Goal: Register for event/course

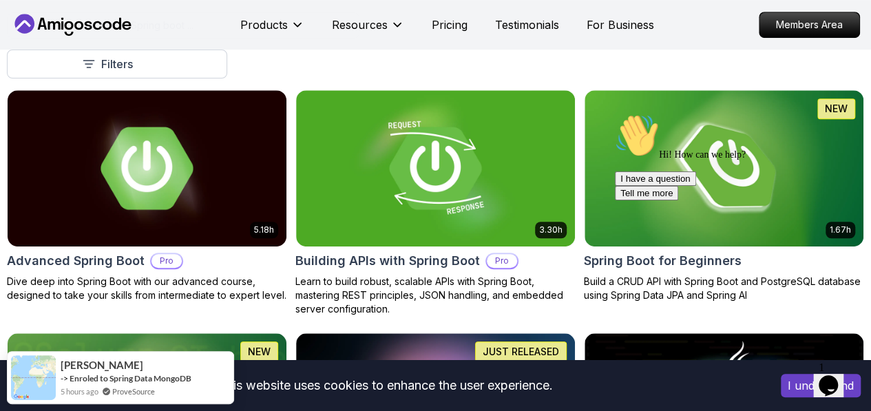
click at [805, 141] on div "Hi! How can we help? I have a question Tell me more" at bounding box center [739, 157] width 248 height 87
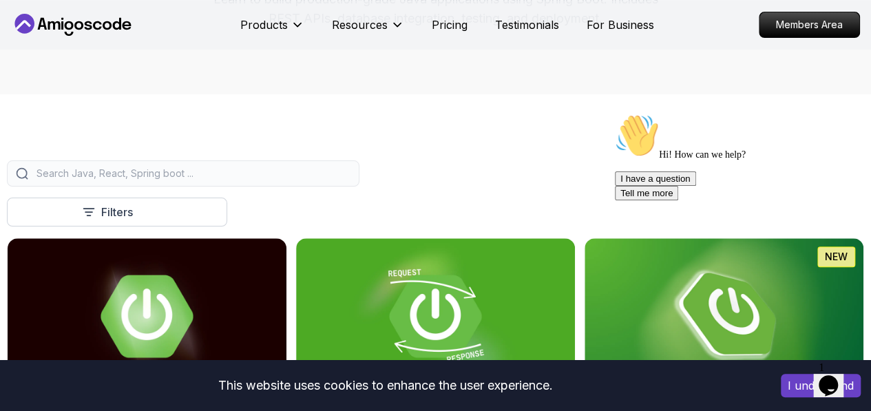
scroll to position [276, 0]
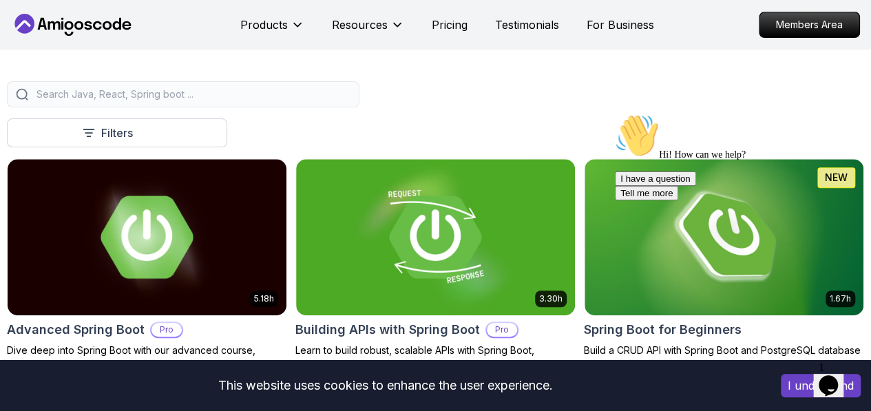
click at [730, 184] on div "Hi! How can we help? I have a question Tell me more" at bounding box center [739, 157] width 248 height 87
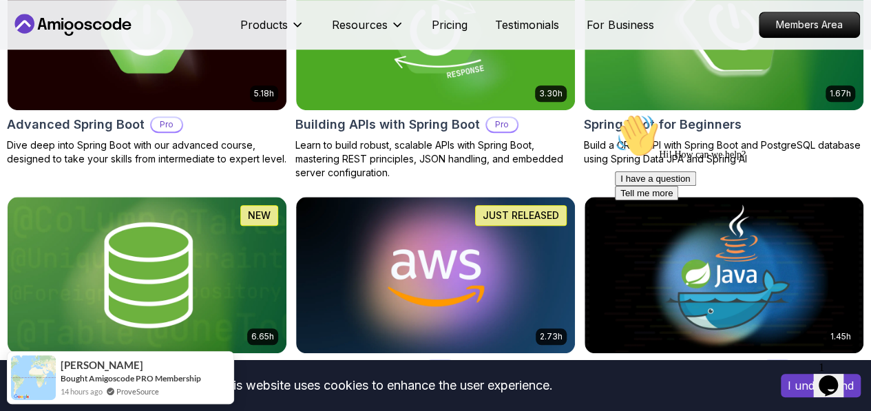
scroll to position [413, 0]
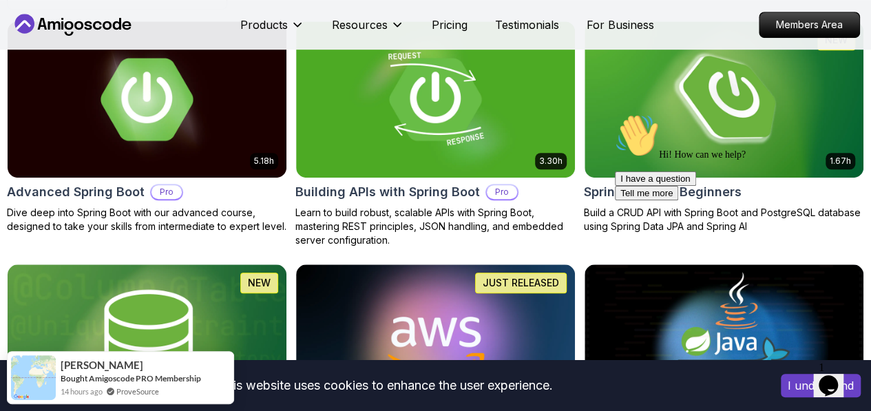
click at [717, 135] on div "Hi! How can we help? I have a question Tell me more" at bounding box center [739, 157] width 248 height 87
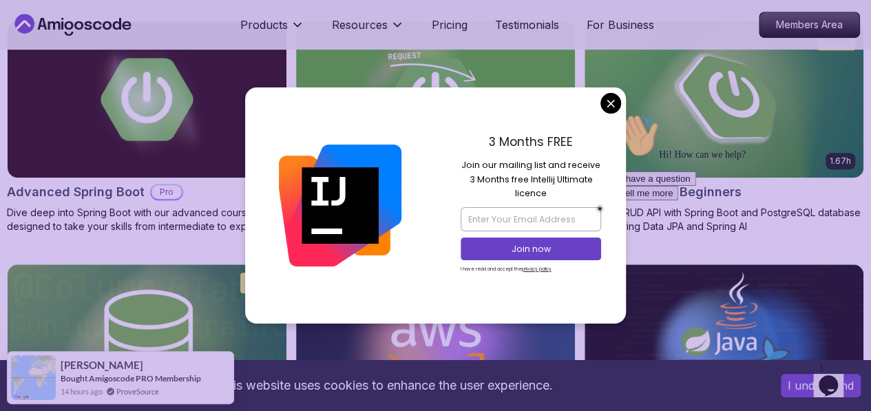
click at [621, 110] on div "3 Months FREE Join our mailing list and receive 3 Months free Intellij Ultimate…" at bounding box center [531, 205] width 191 height 236
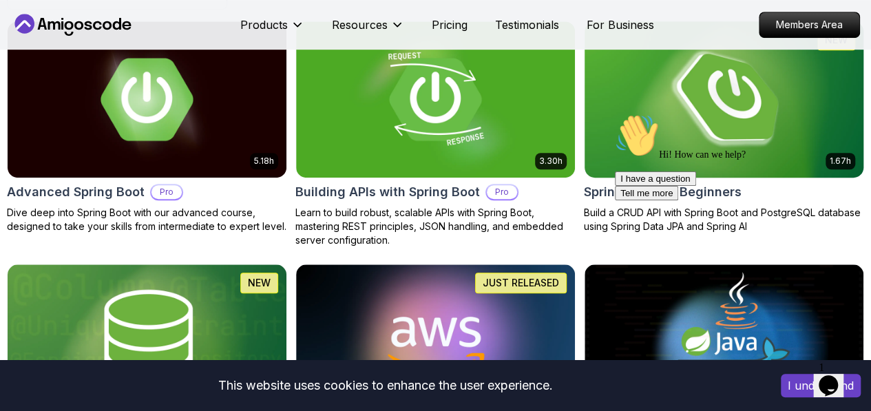
click at [767, 76] on img at bounding box center [724, 99] width 293 height 164
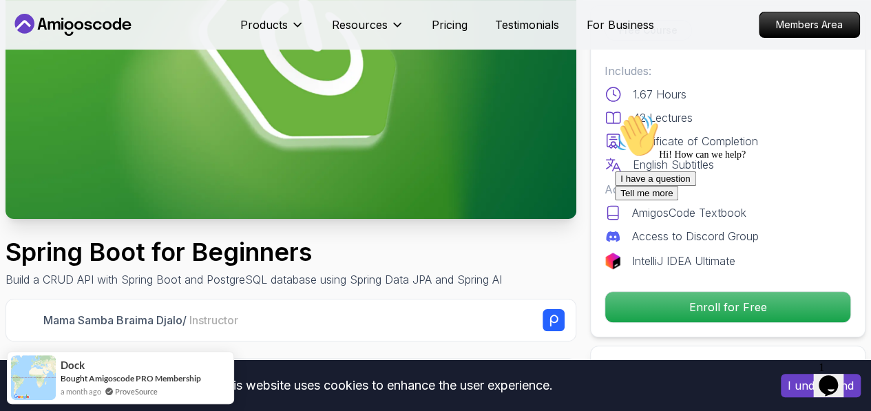
scroll to position [207, 0]
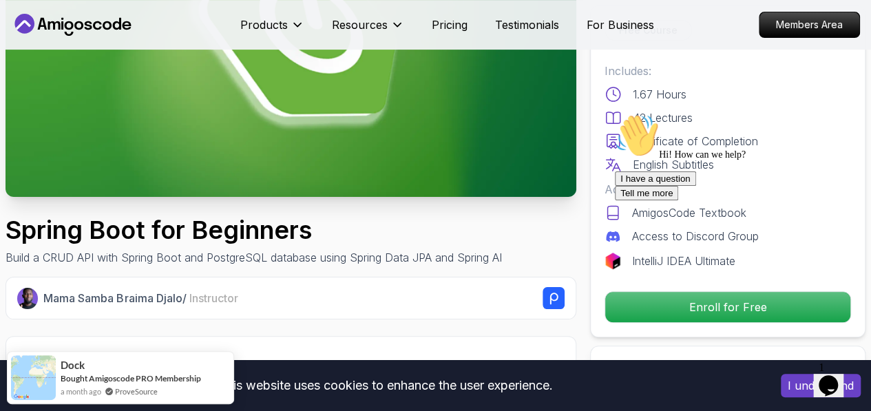
click at [615, 114] on icon "Chat attention grabber" at bounding box center [615, 114] width 0 height 0
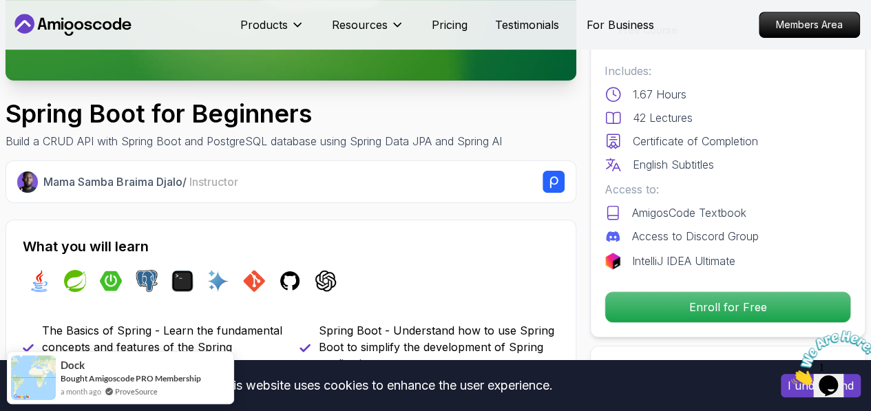
scroll to position [344, 0]
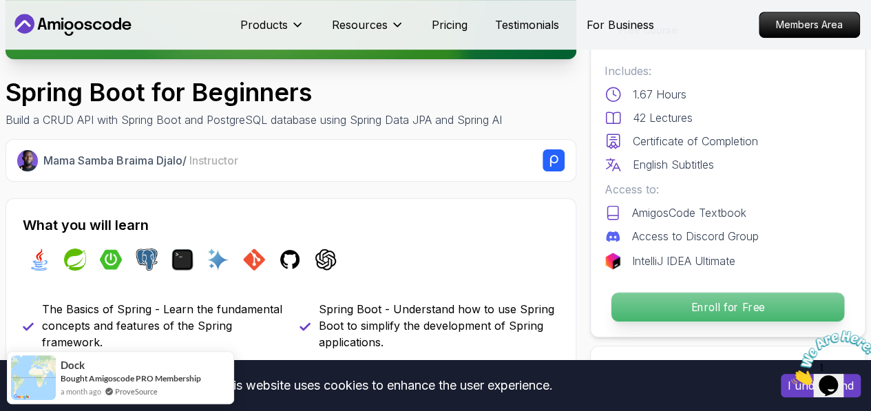
click at [684, 298] on p "Enroll for Free" at bounding box center [728, 307] width 233 height 29
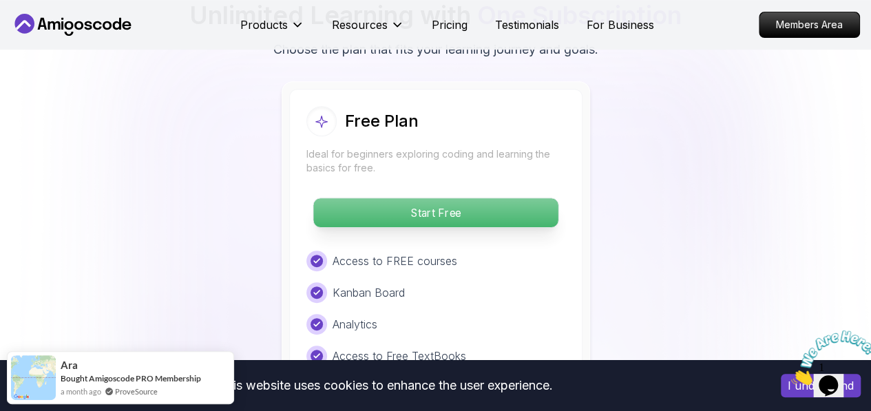
scroll to position [2904, 0]
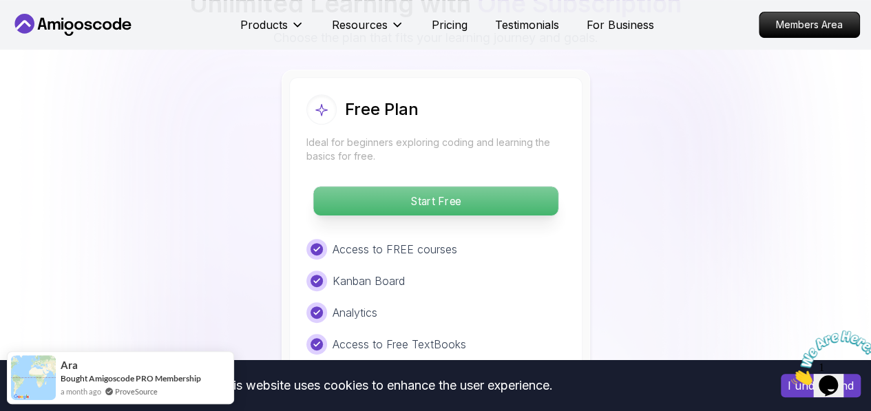
click at [439, 195] on p "Start Free" at bounding box center [435, 201] width 245 height 29
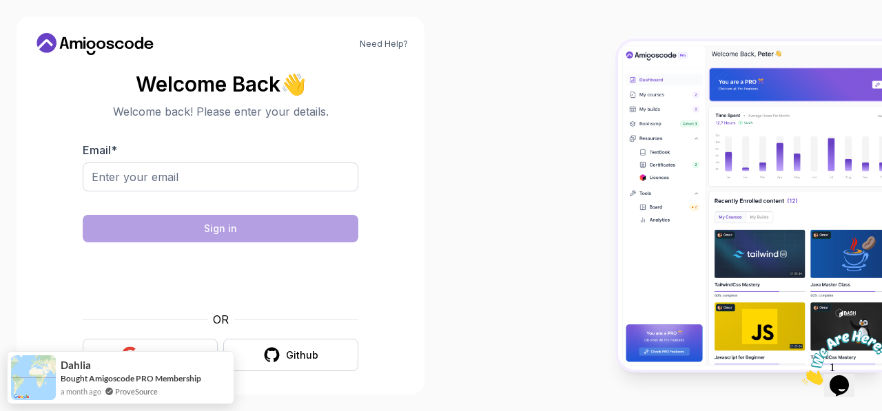
click at [156, 338] on div "OR Google Github" at bounding box center [221, 341] width 276 height 60
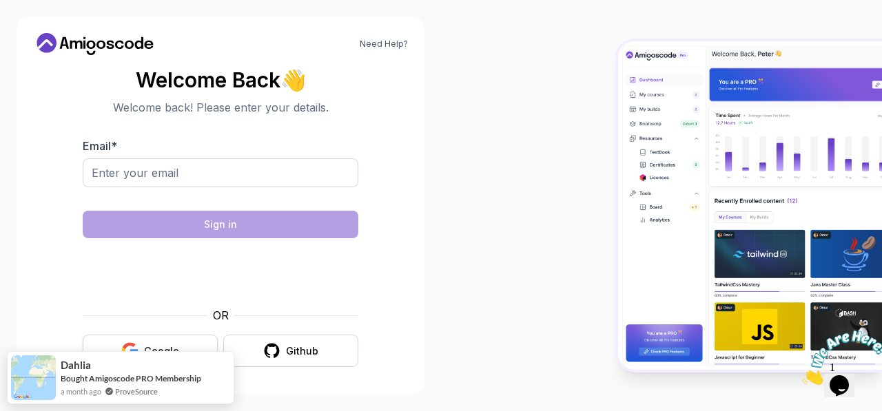
scroll to position [6, 0]
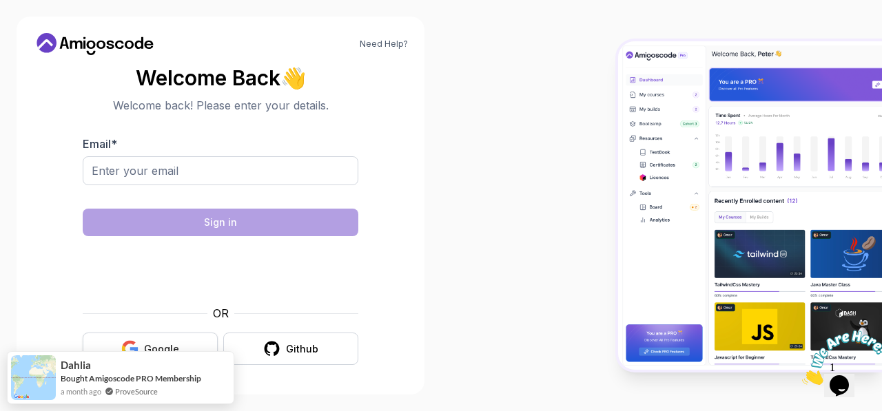
click at [158, 337] on button "Google" at bounding box center [150, 349] width 135 height 32
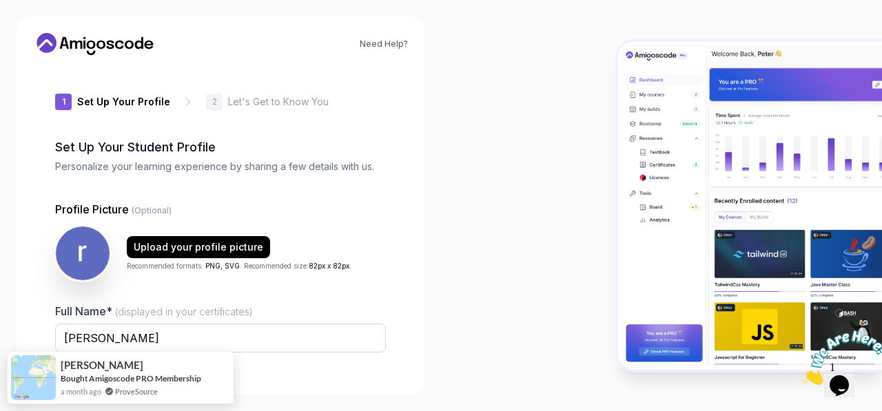
type input "dynamicpanda6184c"
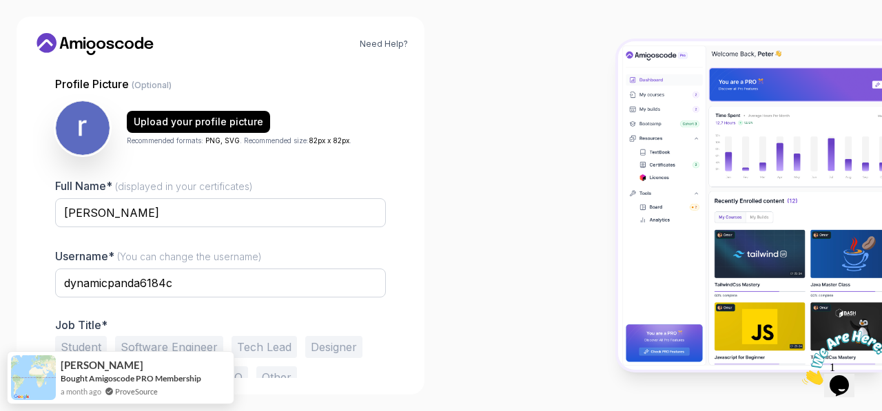
scroll to position [162, 0]
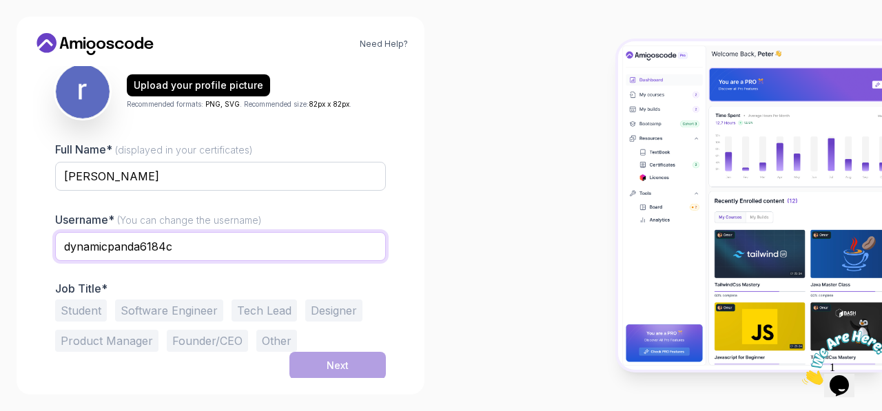
drag, startPoint x: 330, startPoint y: 247, endPoint x: 22, endPoint y: 292, distance: 311.2
click at [22, 291] on div "Need Help? 1 Set Up Your Profile 1 Set Up Your Profile 2 Let's Get to Know You …" at bounding box center [221, 206] width 408 height 378
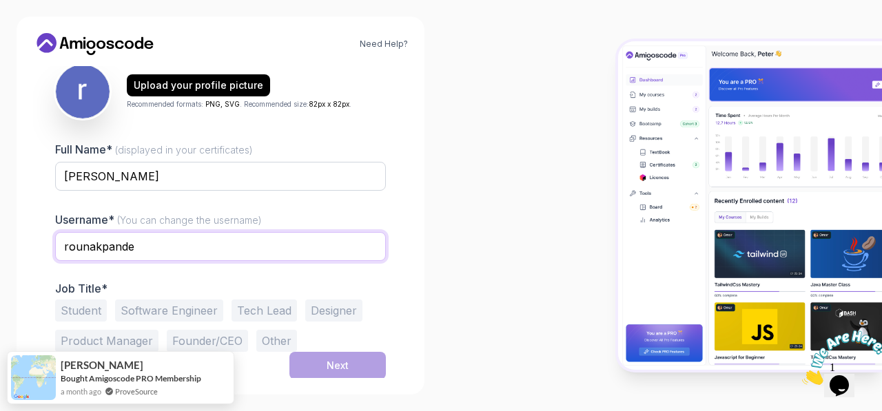
type input "rounakpande"
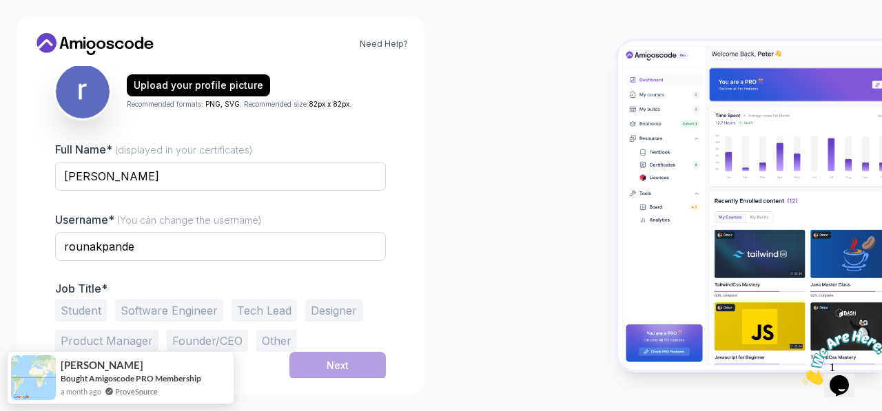
click at [81, 305] on button "Student" at bounding box center [81, 311] width 52 height 22
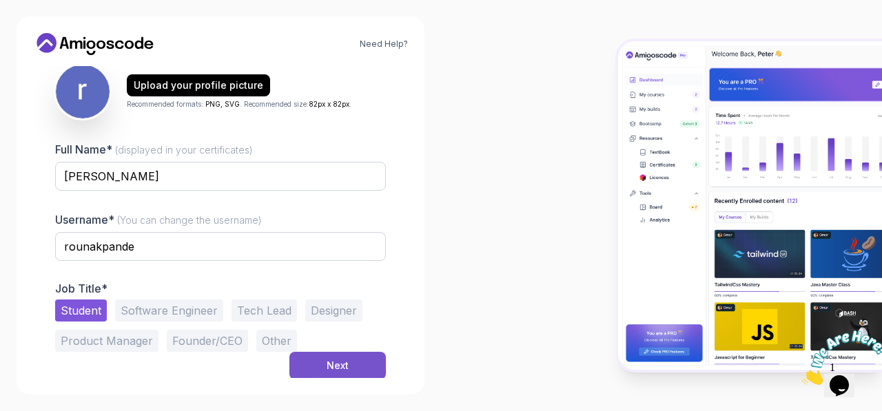
click at [345, 359] on div "Next" at bounding box center [338, 366] width 22 height 14
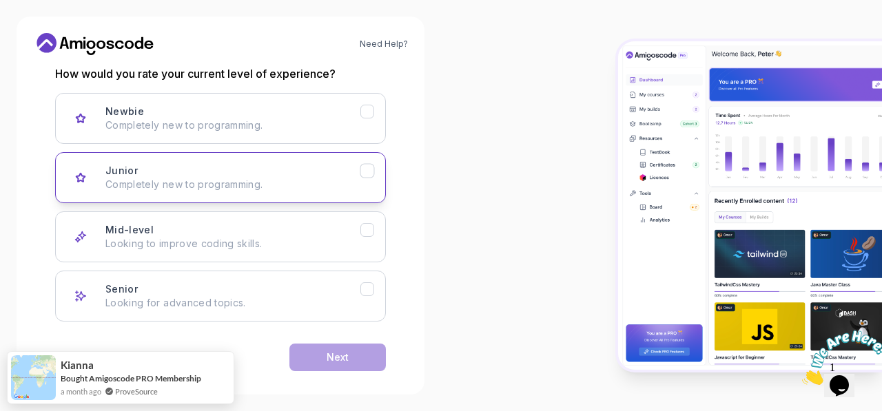
scroll to position [205, 0]
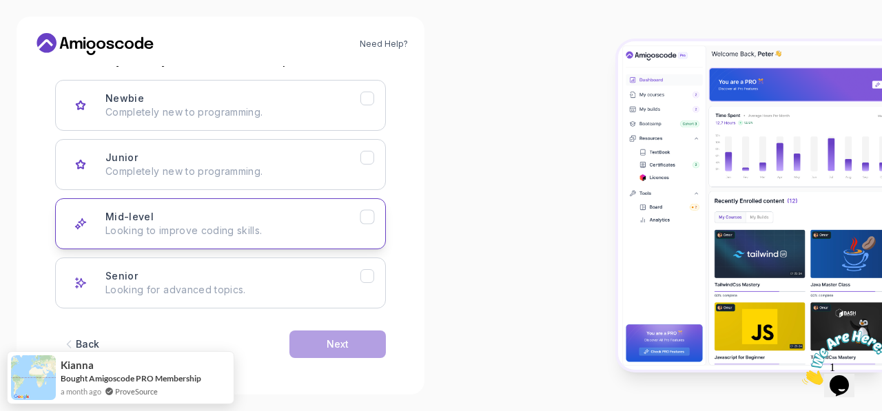
click at [339, 206] on button "Mid-level Looking to improve coding skills." at bounding box center [220, 223] width 331 height 51
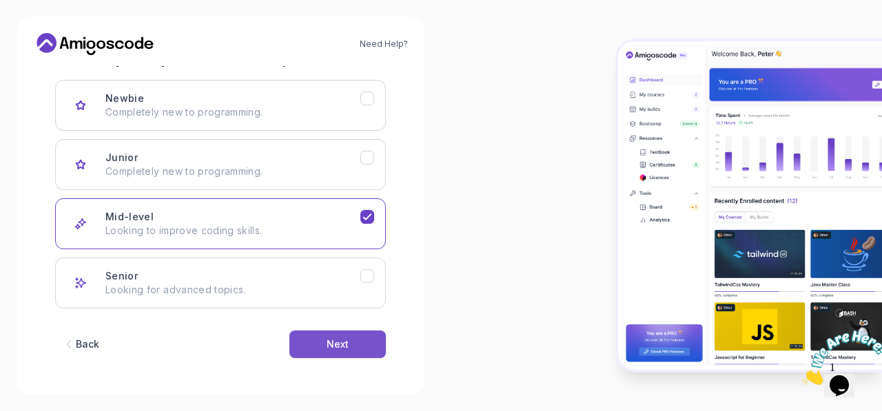
click at [360, 344] on button "Next" at bounding box center [337, 345] width 96 height 28
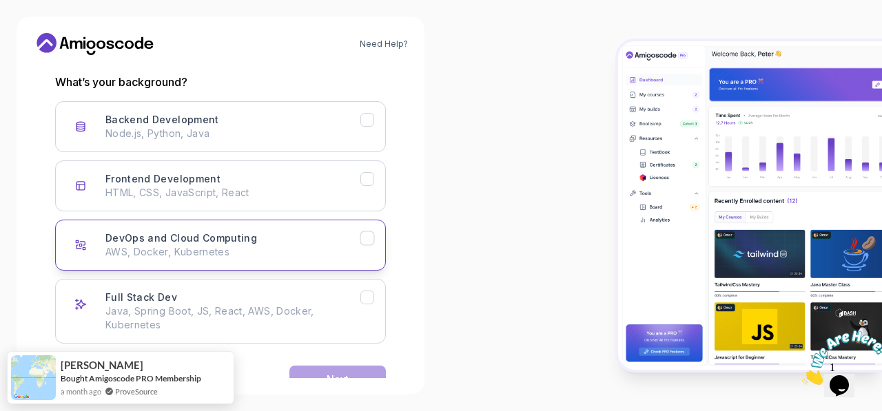
scroll to position [207, 0]
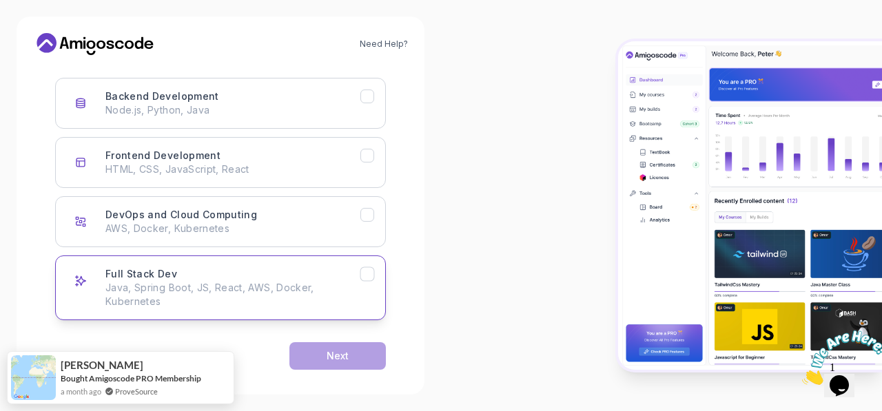
click at [289, 281] on p "Java, Spring Boot, JS, React, AWS, Docker, Kubernetes" at bounding box center [232, 295] width 255 height 28
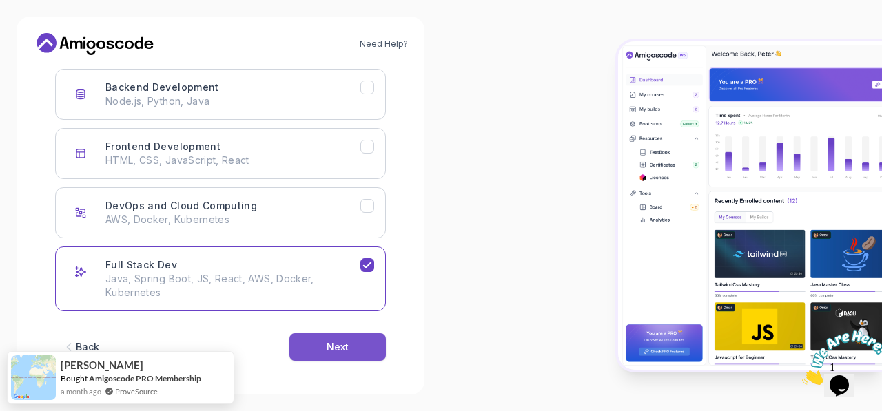
scroll to position [218, 0]
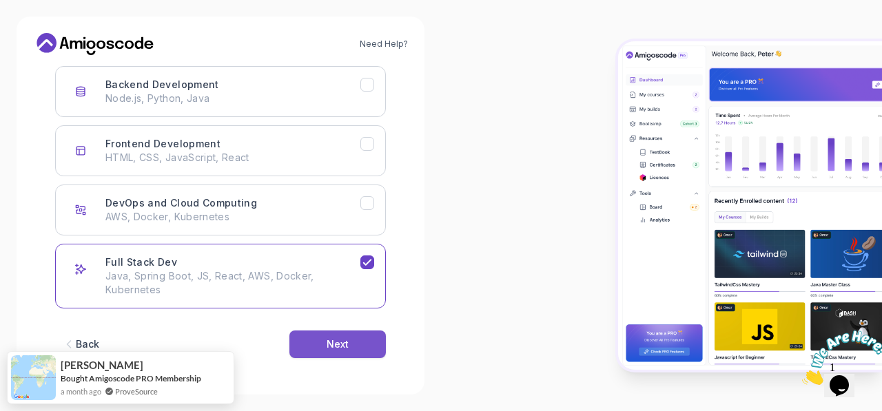
click at [321, 348] on button "Next" at bounding box center [337, 345] width 96 height 28
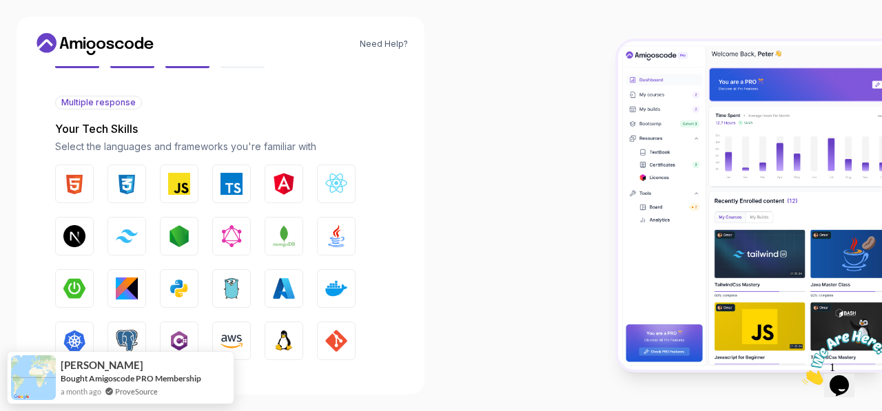
scroll to position [149, 0]
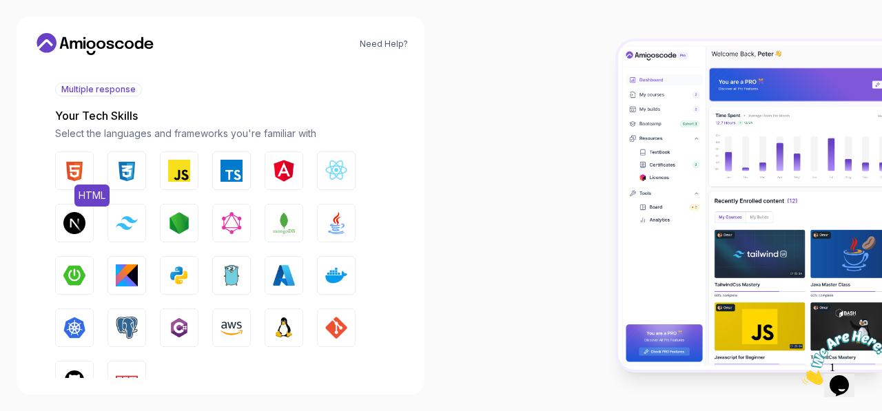
click at [83, 174] on img "button" at bounding box center [74, 171] width 22 height 22
click at [107, 172] on button "CSS" at bounding box center [126, 171] width 39 height 39
click at [179, 165] on img "button" at bounding box center [179, 171] width 22 height 22
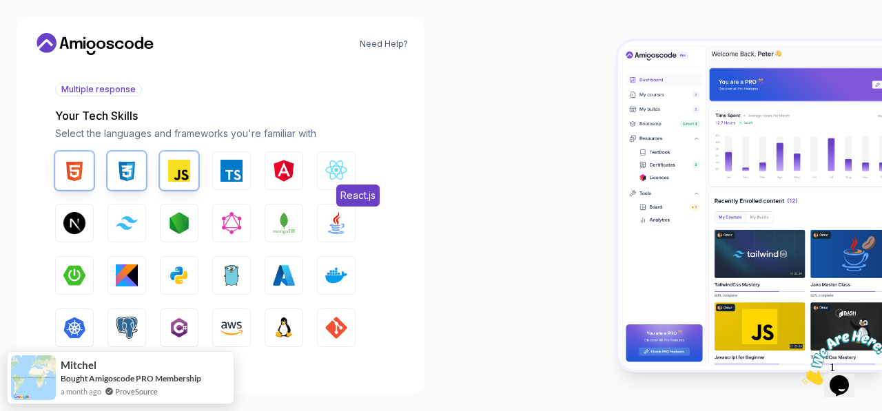
click at [320, 167] on button "React.js" at bounding box center [336, 171] width 39 height 39
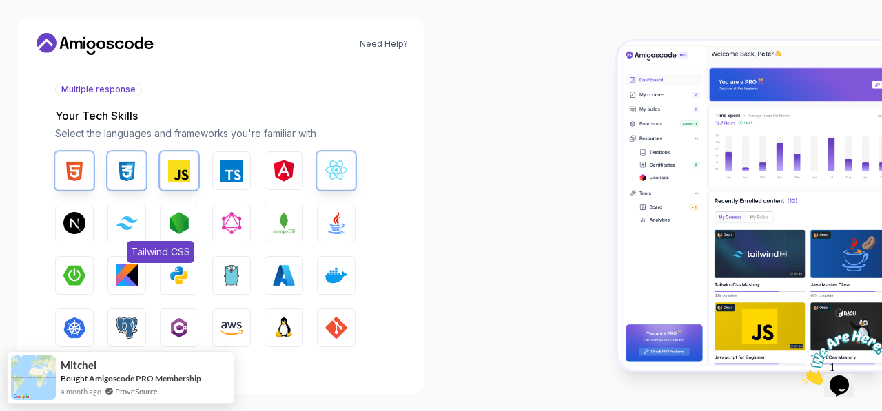
click at [136, 226] on img "button" at bounding box center [127, 222] width 22 height 13
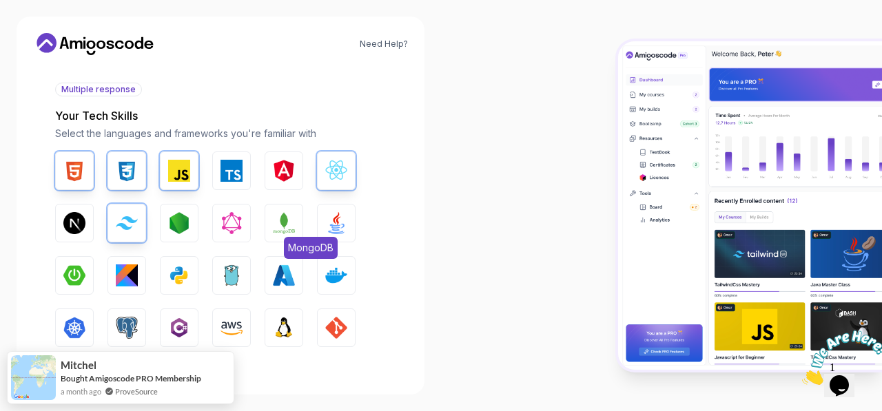
click at [285, 214] on img "button" at bounding box center [284, 223] width 22 height 22
click at [329, 210] on button "Java" at bounding box center [336, 223] width 39 height 39
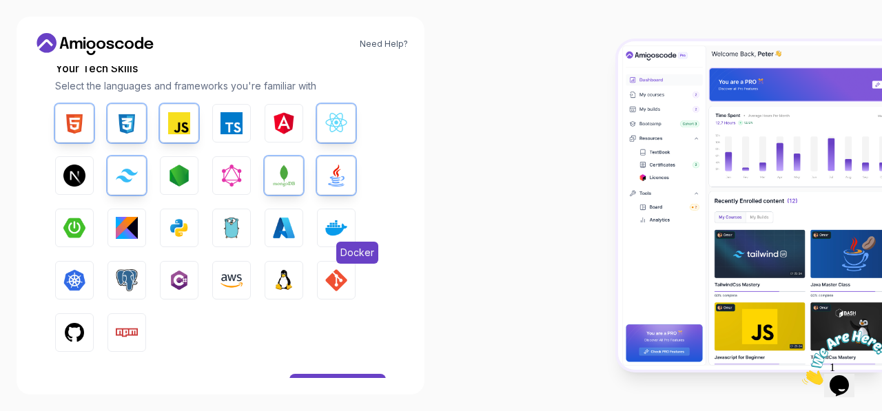
scroll to position [218, 0]
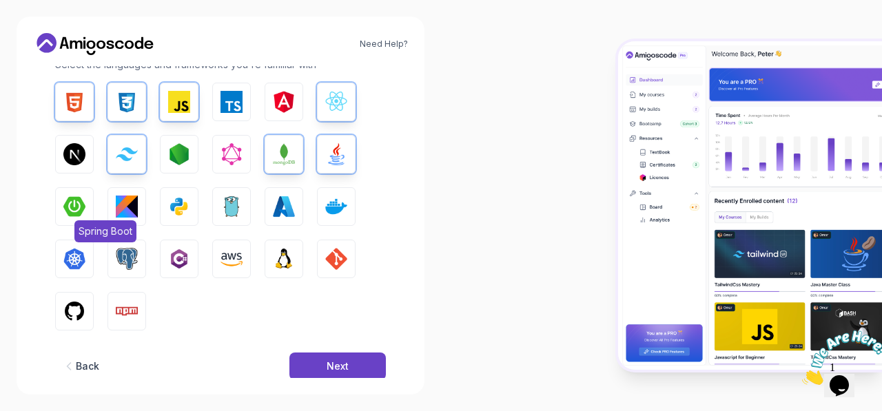
click at [82, 206] on img "button" at bounding box center [74, 207] width 22 height 22
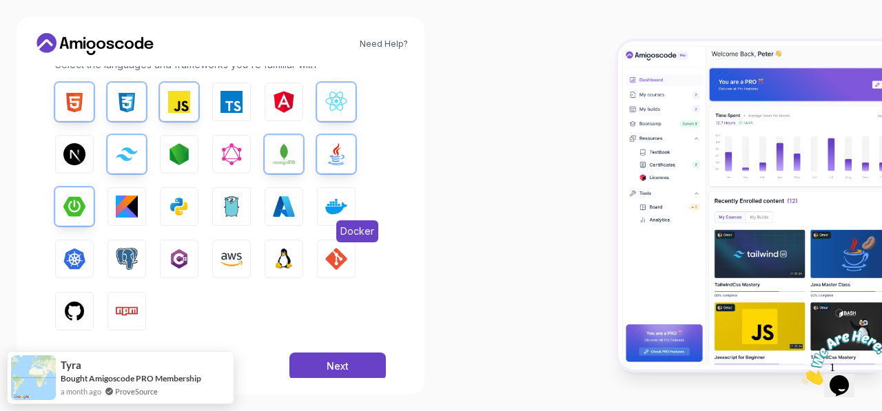
click at [338, 202] on img "button" at bounding box center [336, 207] width 22 height 22
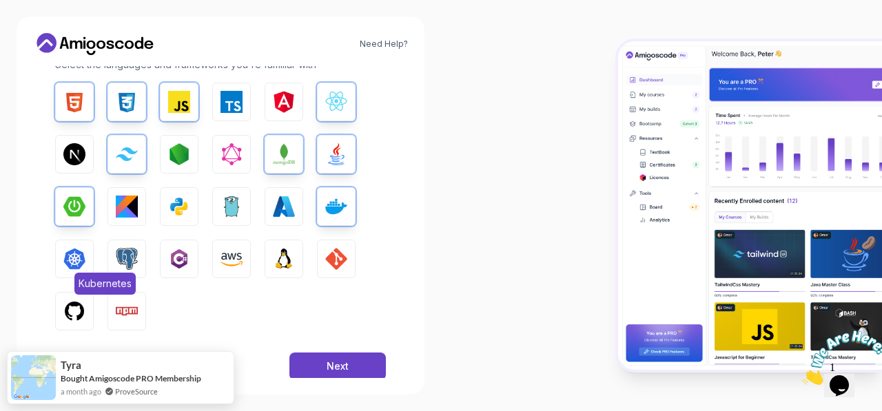
click at [90, 249] on button "Kubernetes" at bounding box center [74, 259] width 39 height 39
click at [123, 249] on img "button" at bounding box center [127, 259] width 22 height 22
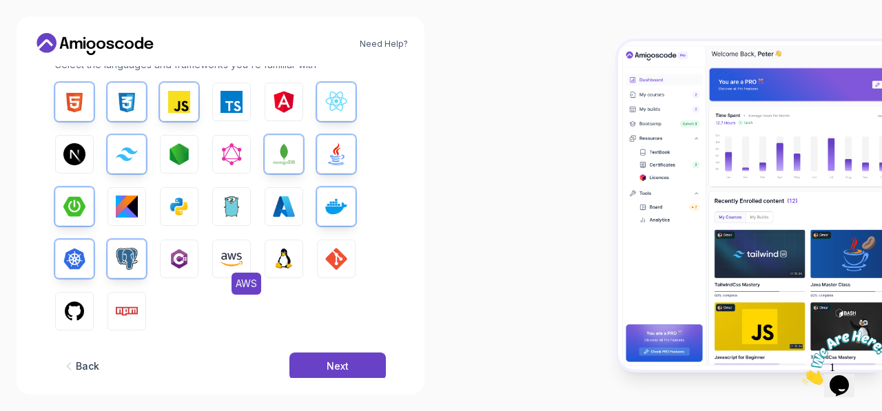
click at [234, 256] on img "button" at bounding box center [231, 259] width 22 height 22
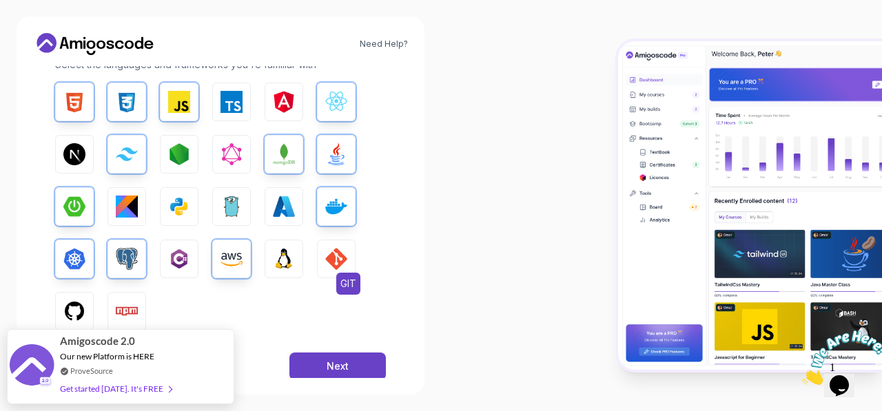
click at [320, 247] on button "GIT" at bounding box center [336, 259] width 39 height 39
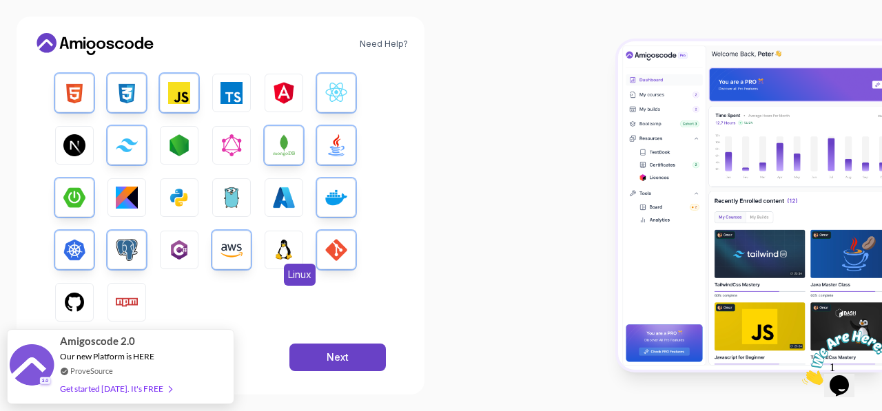
scroll to position [242, 0]
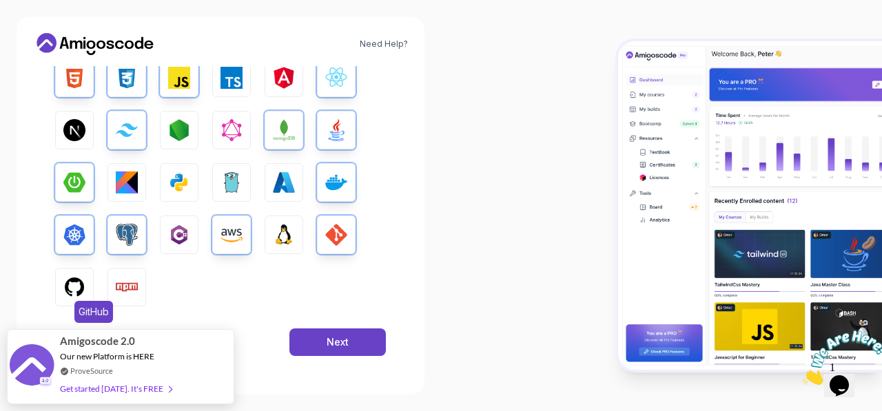
click at [77, 291] on img "button" at bounding box center [74, 287] width 22 height 22
click at [331, 333] on button "Next" at bounding box center [337, 343] width 96 height 28
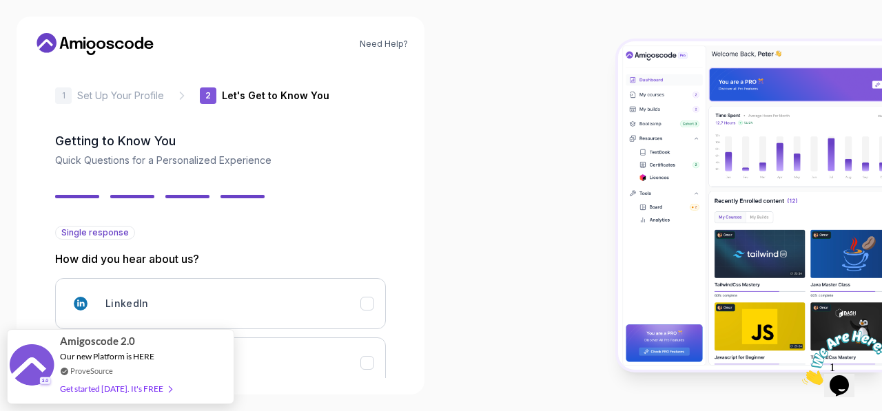
scroll to position [213, 0]
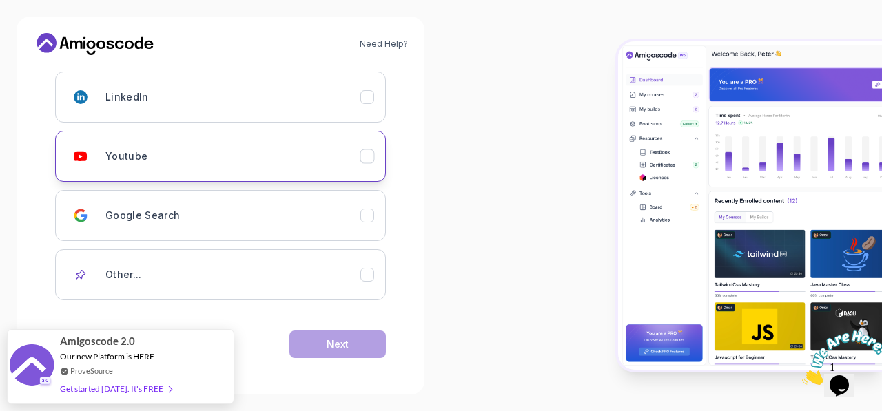
click at [257, 164] on div "Youtube" at bounding box center [232, 157] width 255 height 28
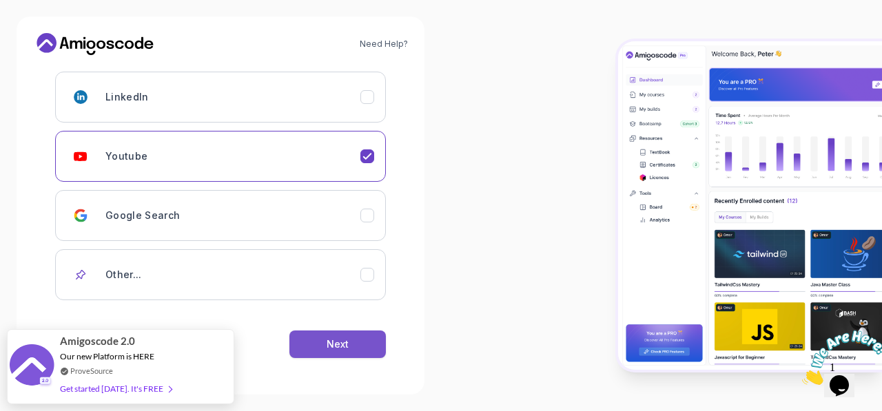
click at [327, 333] on button "Next" at bounding box center [337, 345] width 96 height 28
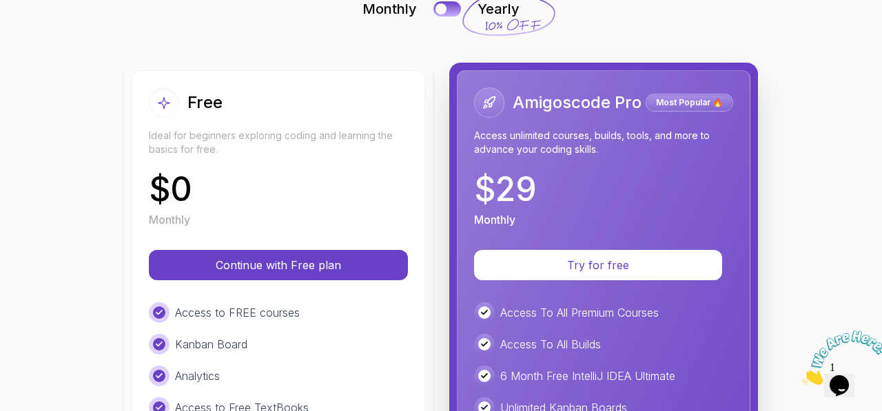
scroll to position [138, 0]
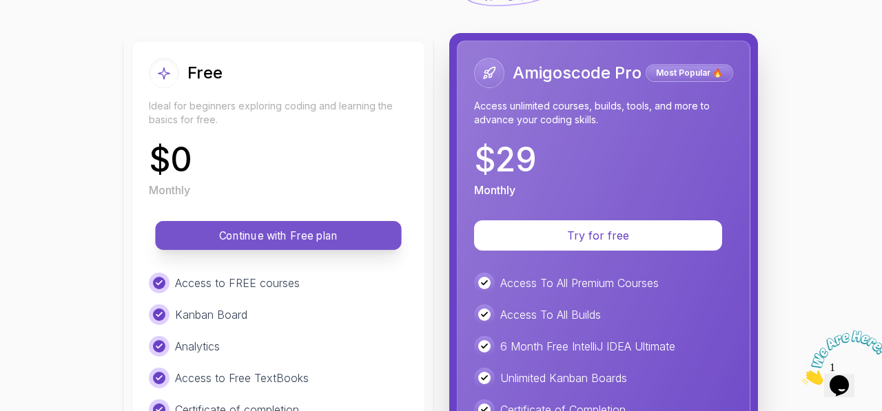
click at [270, 232] on p "Continue with Free plan" at bounding box center [278, 236] width 215 height 16
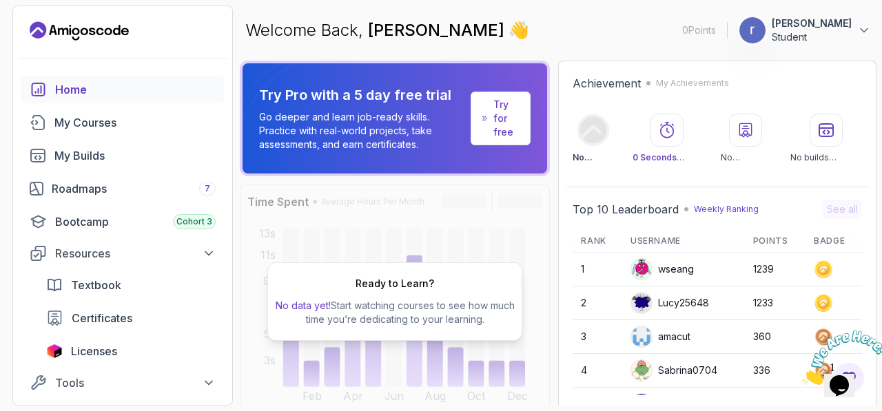
click at [802, 375] on icon "Close" at bounding box center [802, 381] width 0 height 12
click at [101, 123] on div "My Courses" at bounding box center [134, 122] width 161 height 17
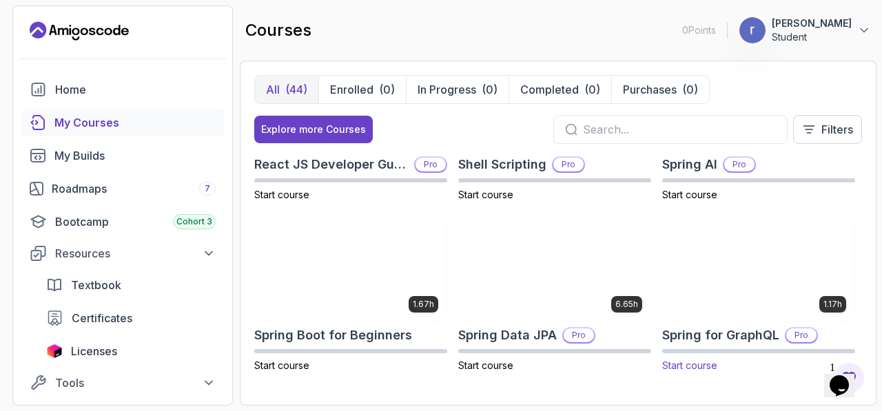
scroll to position [1981, 0]
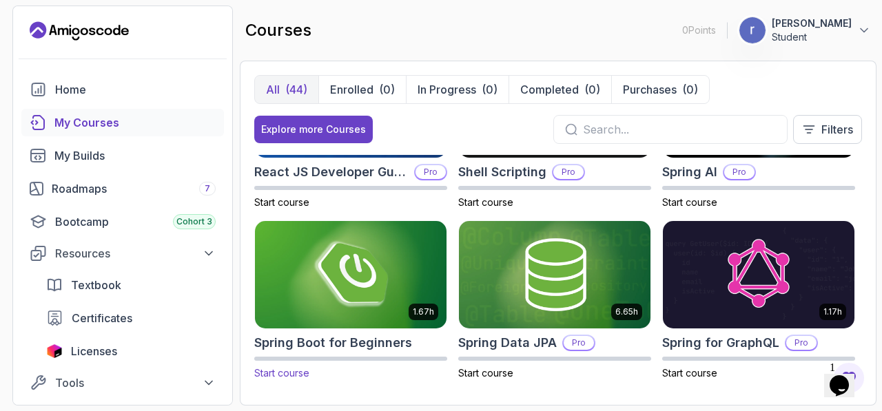
click at [399, 257] on img at bounding box center [350, 274] width 201 height 112
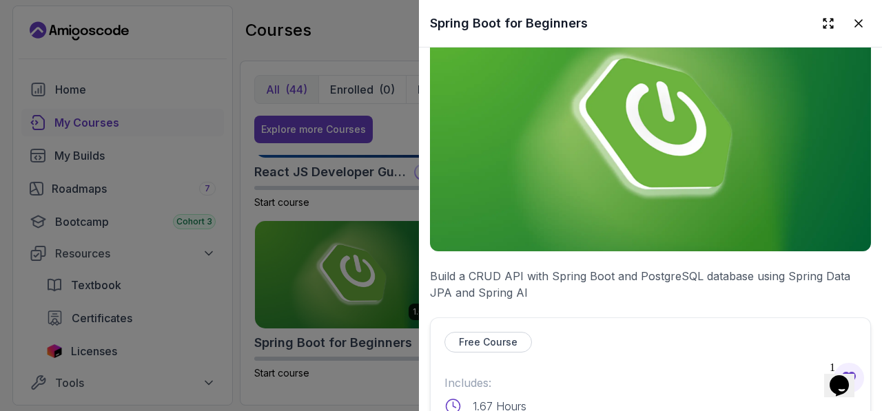
scroll to position [138, 0]
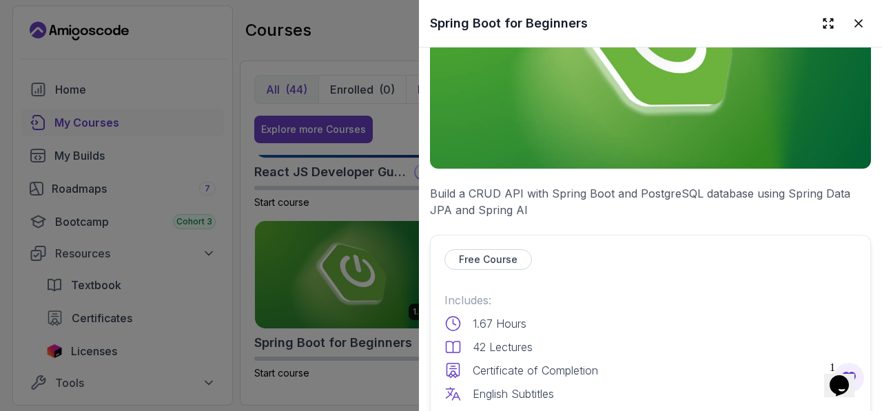
click at [743, 130] on img at bounding box center [650, 45] width 441 height 248
click at [825, 23] on button at bounding box center [828, 23] width 25 height 25
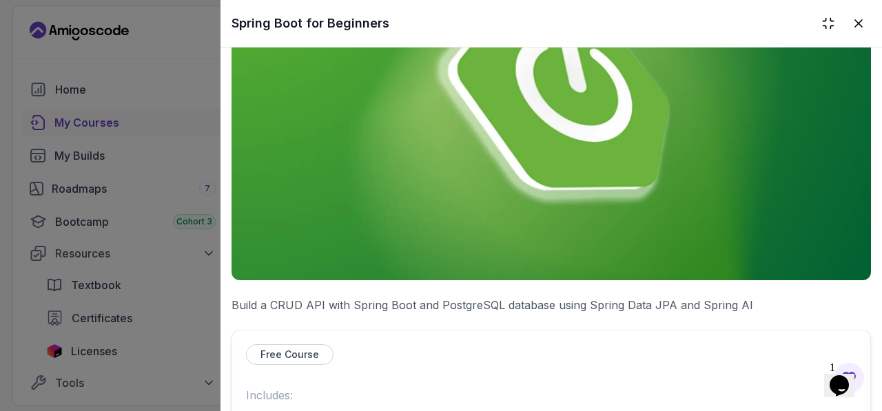
scroll to position [207, 0]
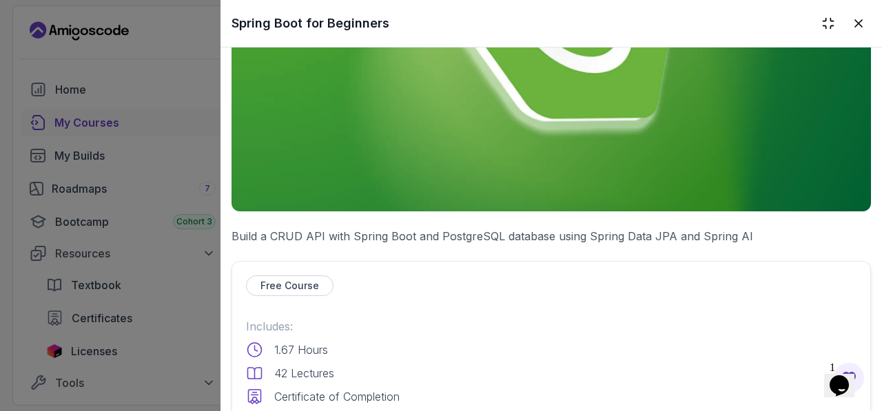
click at [816, 11] on div at bounding box center [843, 23] width 55 height 25
drag, startPoint x: 812, startPoint y: 25, endPoint x: 815, endPoint y: 34, distance: 10.2
click at [821, 25] on icon at bounding box center [828, 24] width 14 height 14
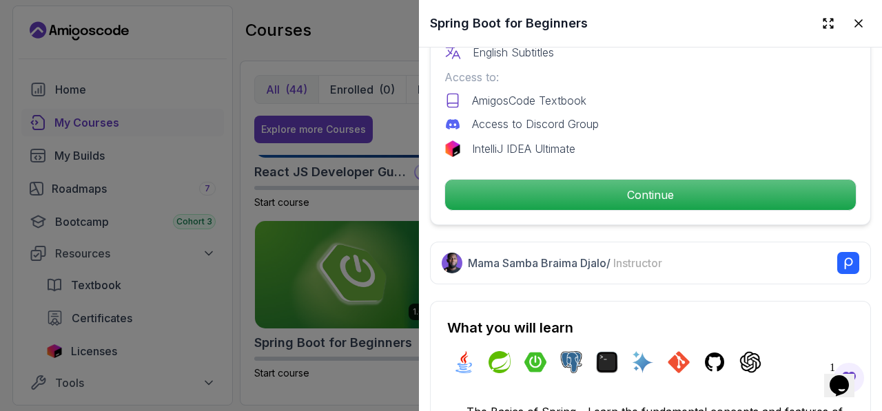
scroll to position [482, 0]
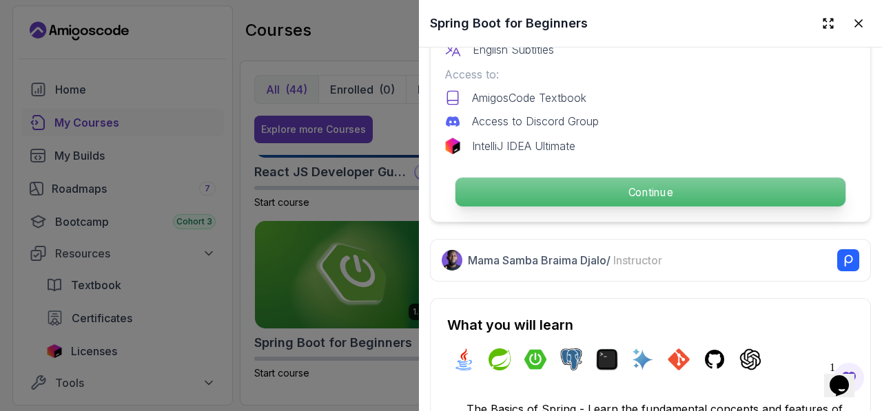
click at [711, 185] on p "Continue" at bounding box center [650, 192] width 390 height 29
click at [656, 178] on p "Continue" at bounding box center [650, 192] width 390 height 29
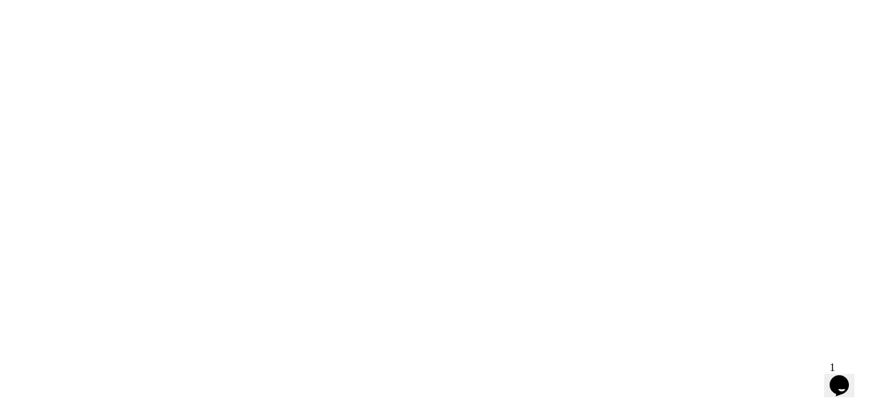
click at [657, 0] on html "3s" at bounding box center [441, 0] width 882 height 0
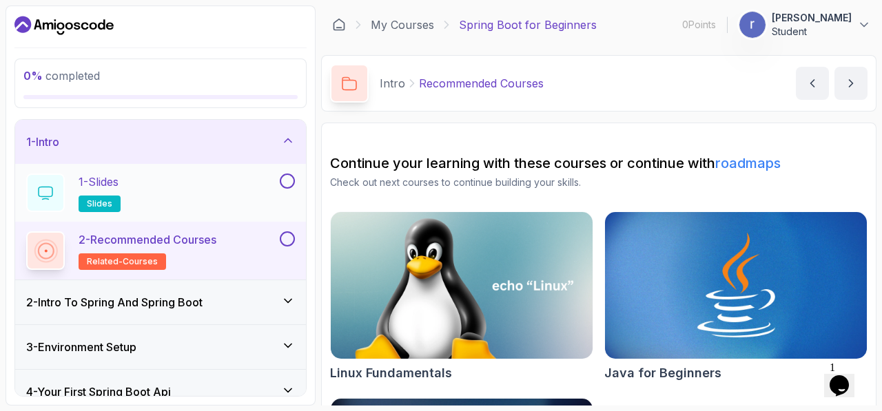
click at [265, 209] on div "1 - Slides slides" at bounding box center [151, 193] width 251 height 39
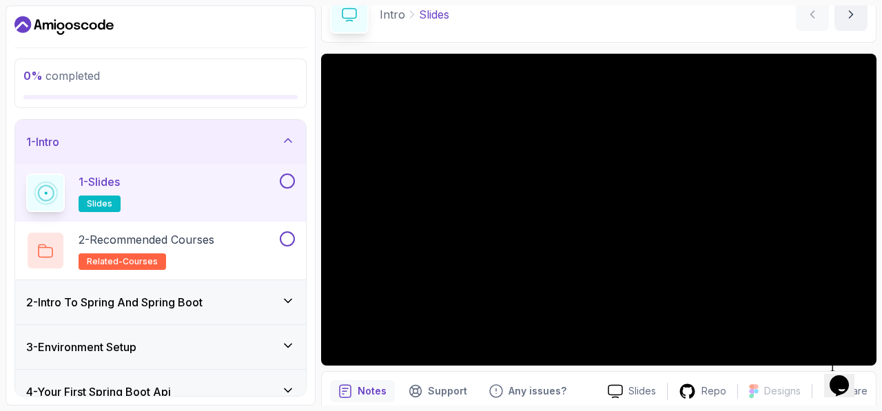
scroll to position [124, 0]
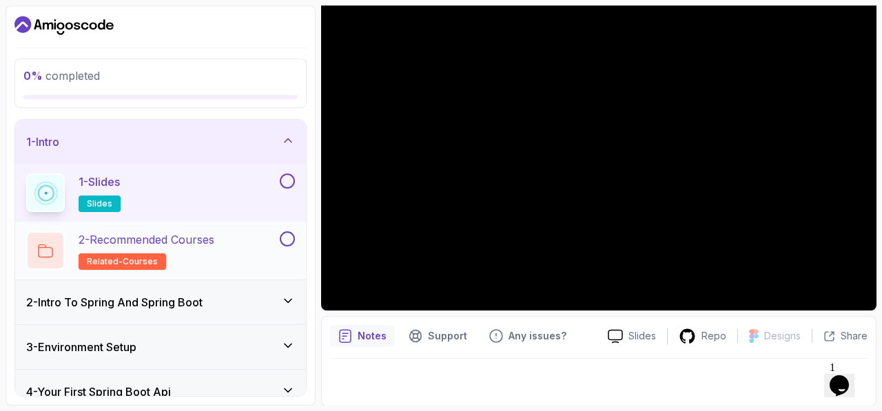
click at [80, 238] on p "2 - Recommended Courses" at bounding box center [147, 239] width 136 height 17
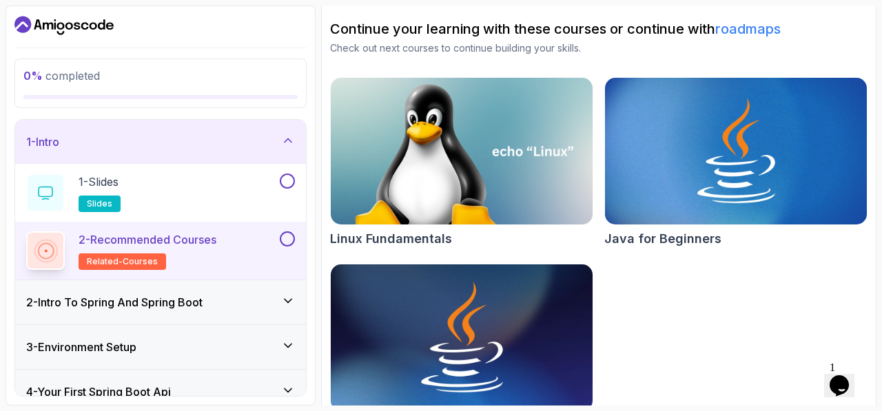
scroll to position [176, 0]
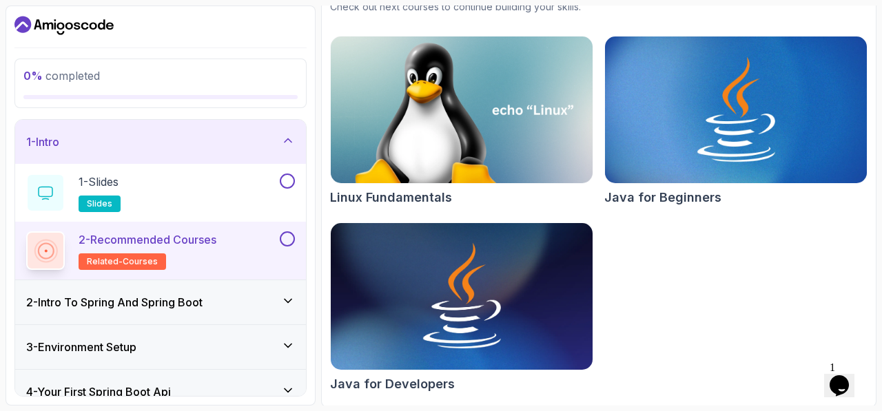
click at [146, 307] on h3 "2 - Intro To Spring And Spring Boot" at bounding box center [114, 302] width 176 height 17
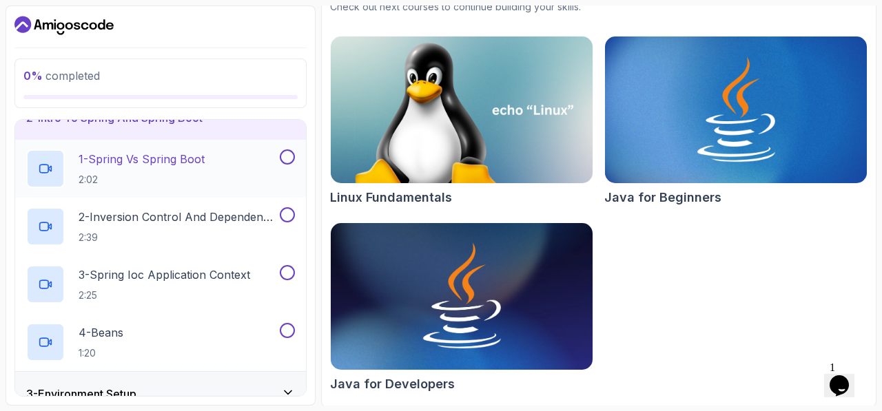
scroll to position [0, 0]
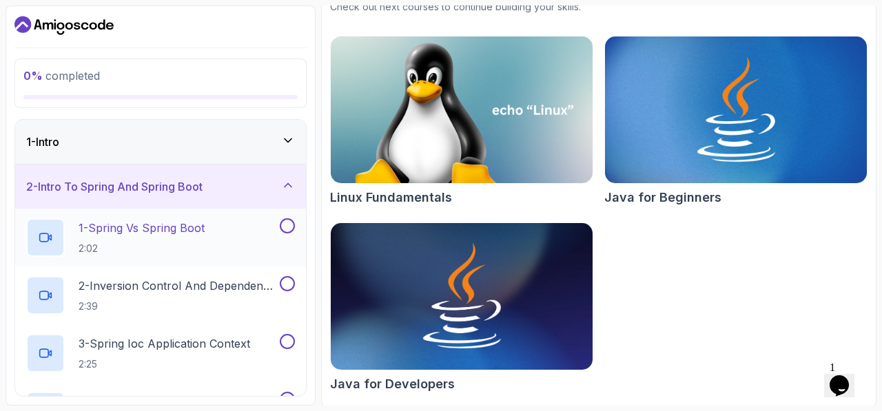
click at [190, 230] on p "1 - Spring Vs Spring Boot" at bounding box center [142, 228] width 126 height 17
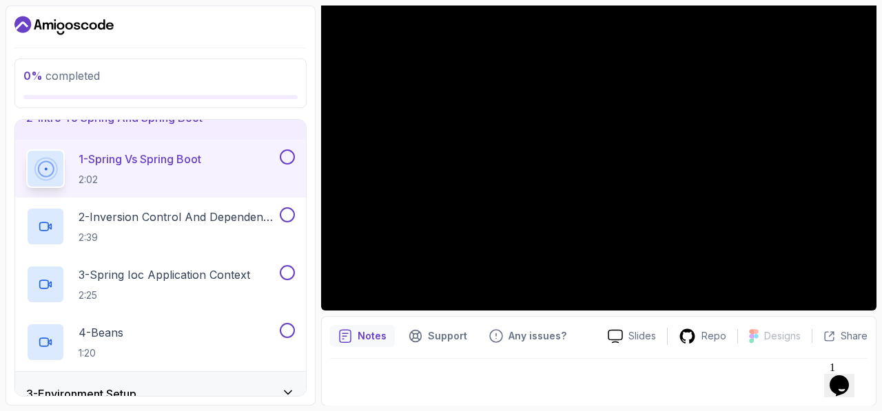
scroll to position [55, 0]
